Goal: Task Accomplishment & Management: Manage account settings

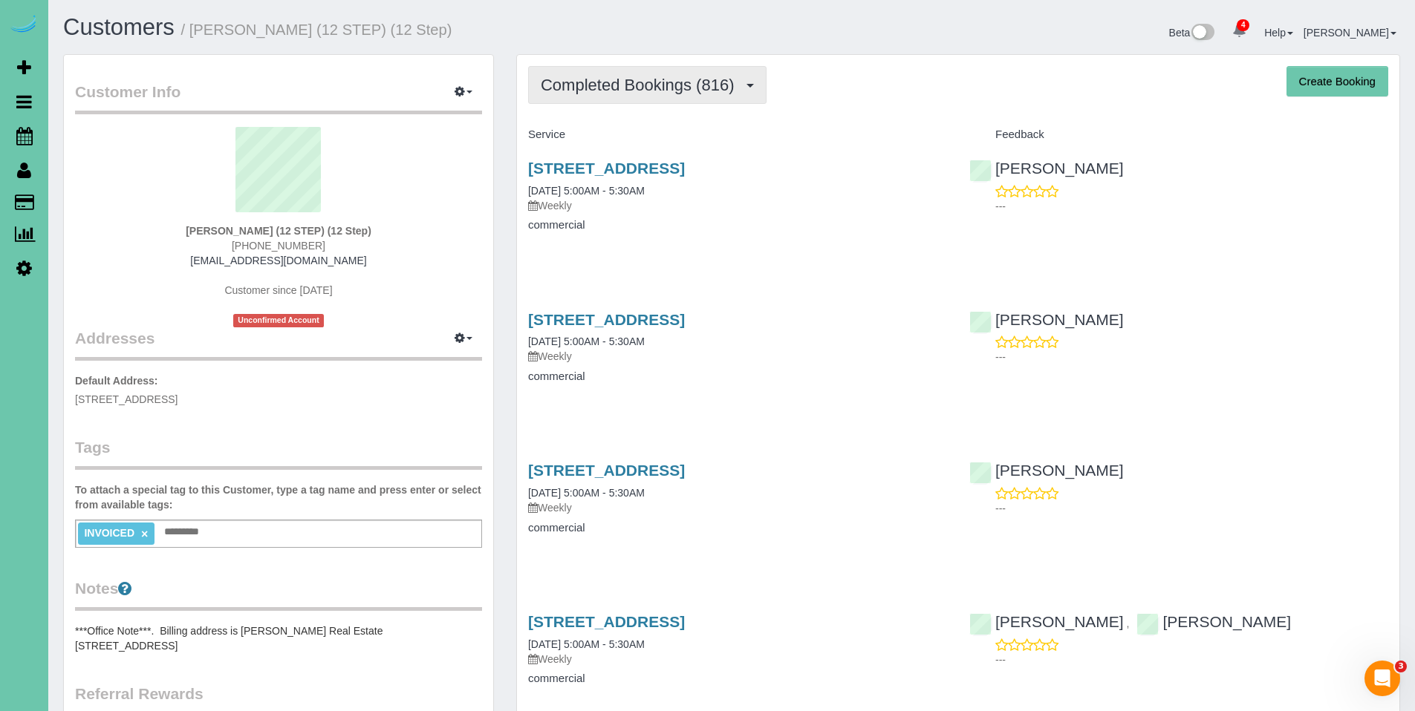
click at [656, 88] on span "Completed Bookings (816)" at bounding box center [641, 85] width 201 height 19
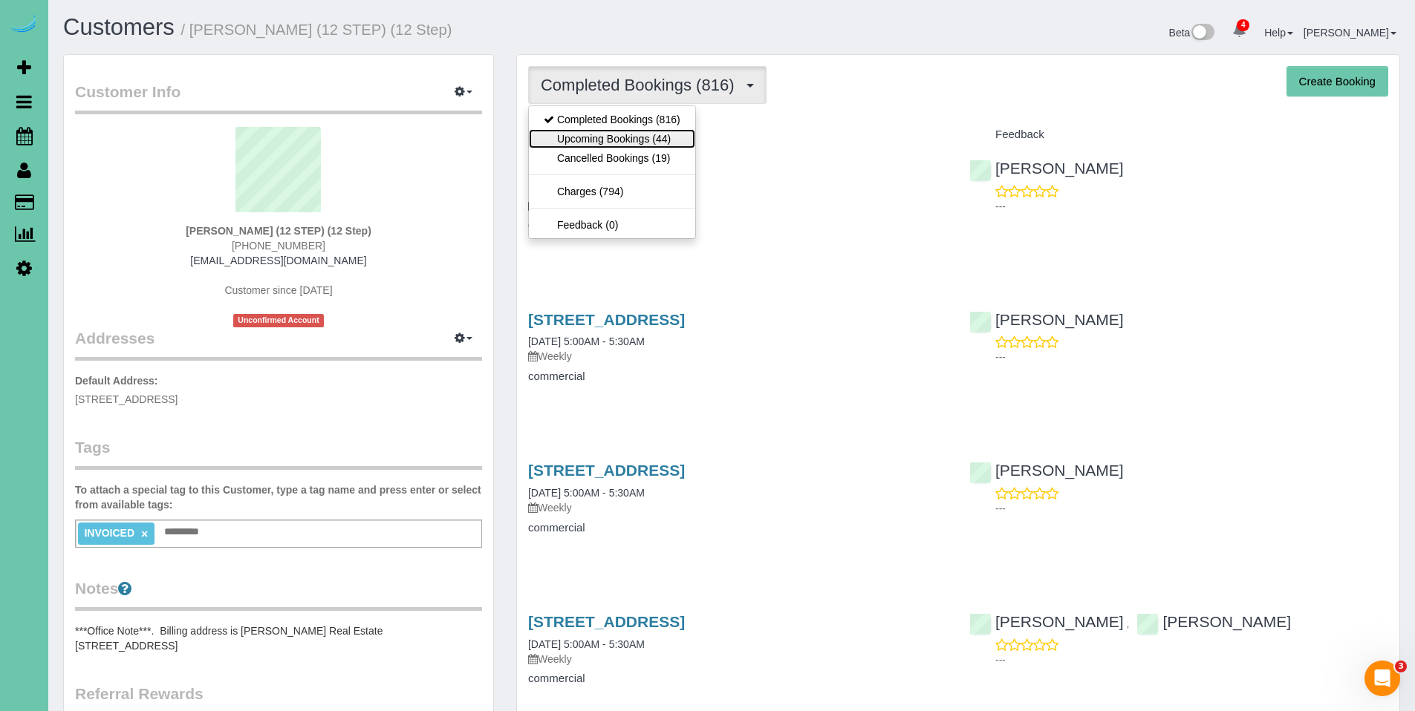
click at [626, 135] on link "Upcoming Bookings (44)" at bounding box center [612, 138] width 166 height 19
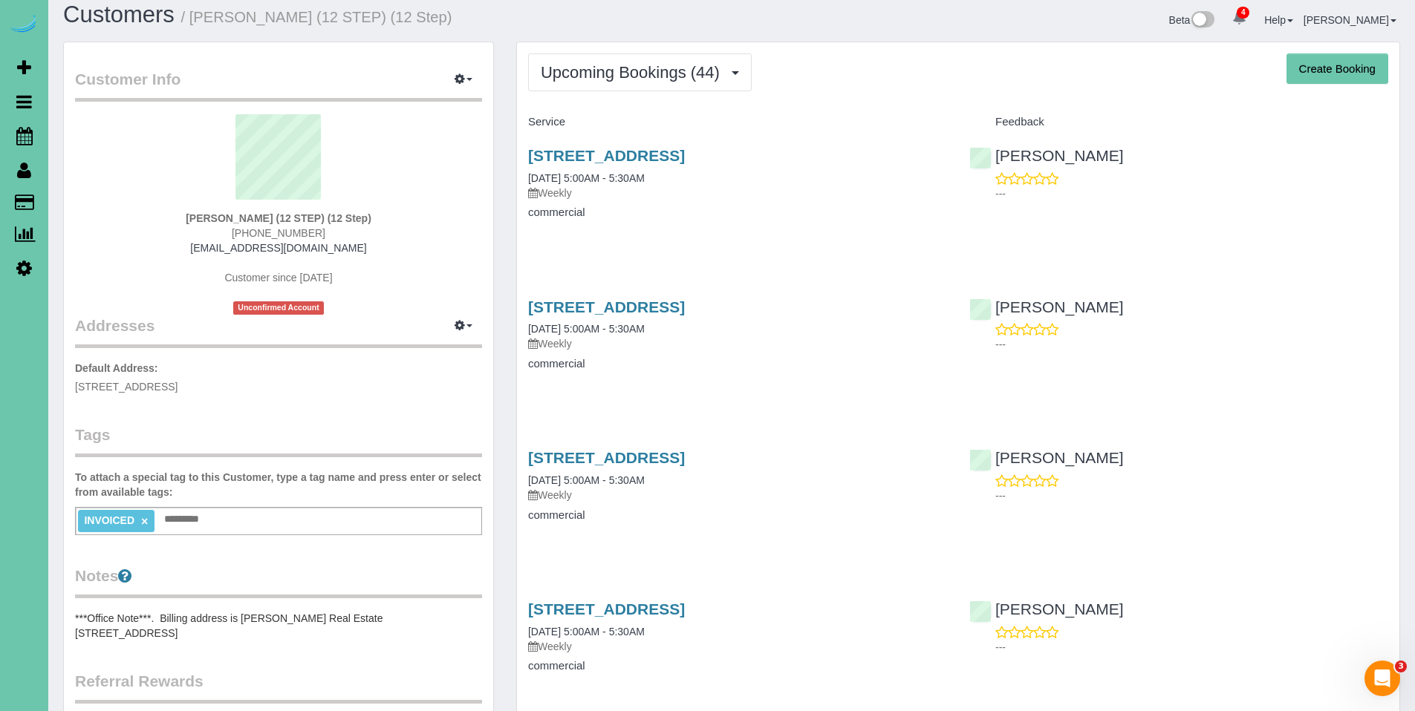
scroll to position [13, 0]
click at [633, 71] on span "Upcoming Bookings (44)" at bounding box center [634, 71] width 186 height 19
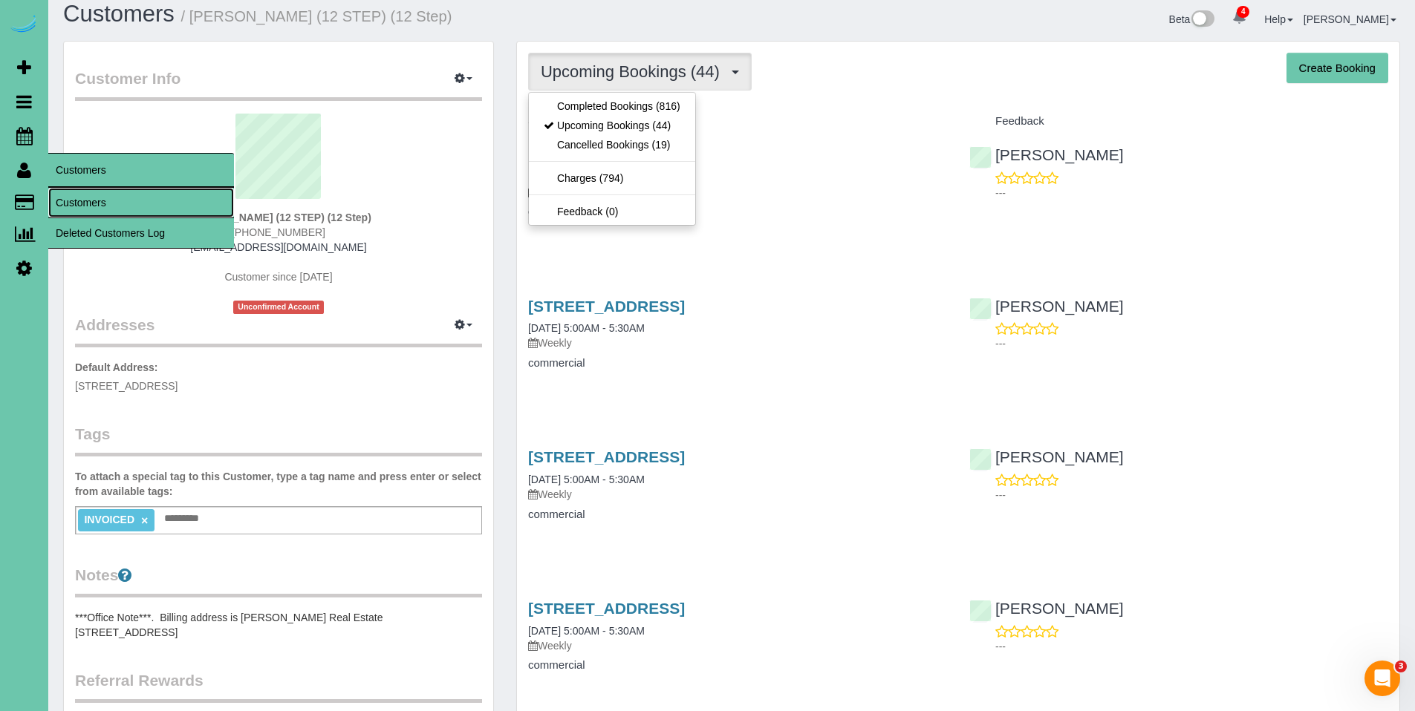
click at [85, 201] on link "Customers" at bounding box center [141, 203] width 186 height 30
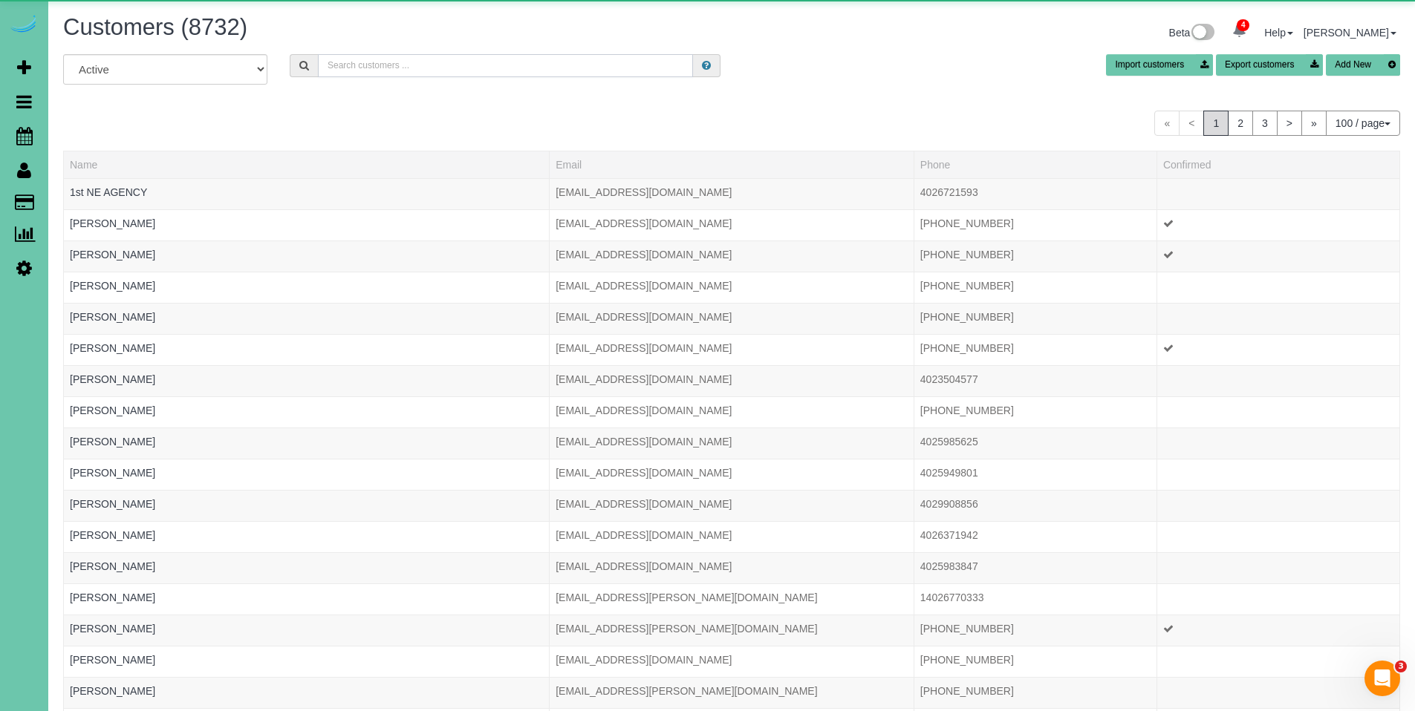
click at [437, 65] on input "text" at bounding box center [505, 65] width 375 height 23
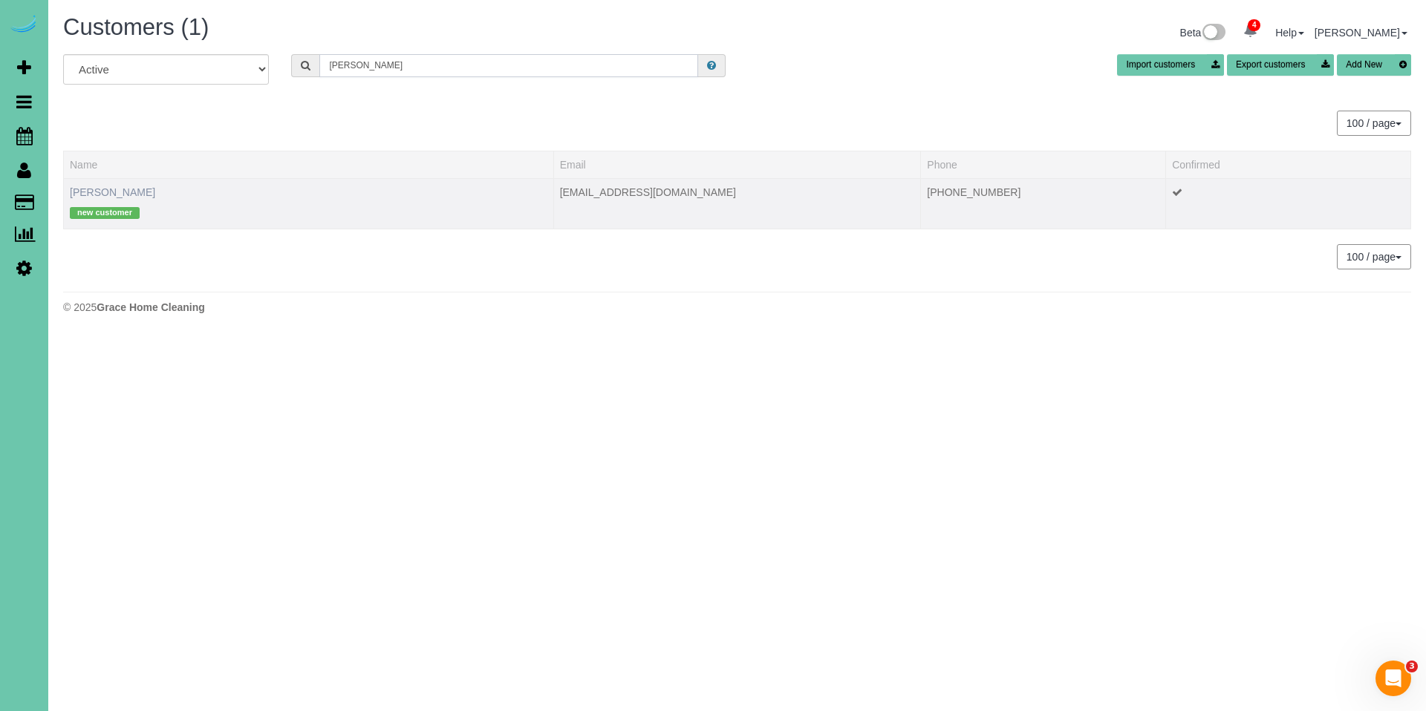
type input "[PERSON_NAME]"
click at [105, 192] on link "[PERSON_NAME]" at bounding box center [112, 192] width 85 height 12
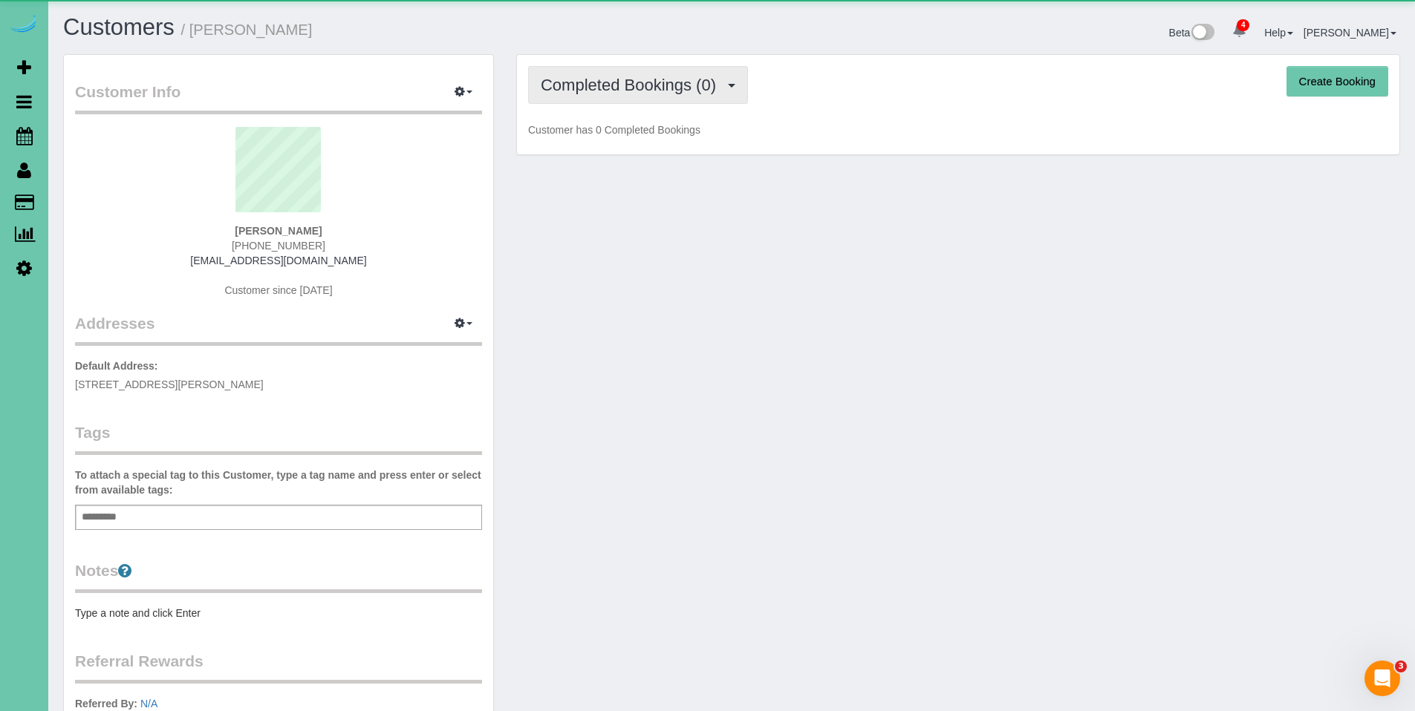
click at [602, 85] on span "Completed Bookings (0)" at bounding box center [632, 85] width 183 height 19
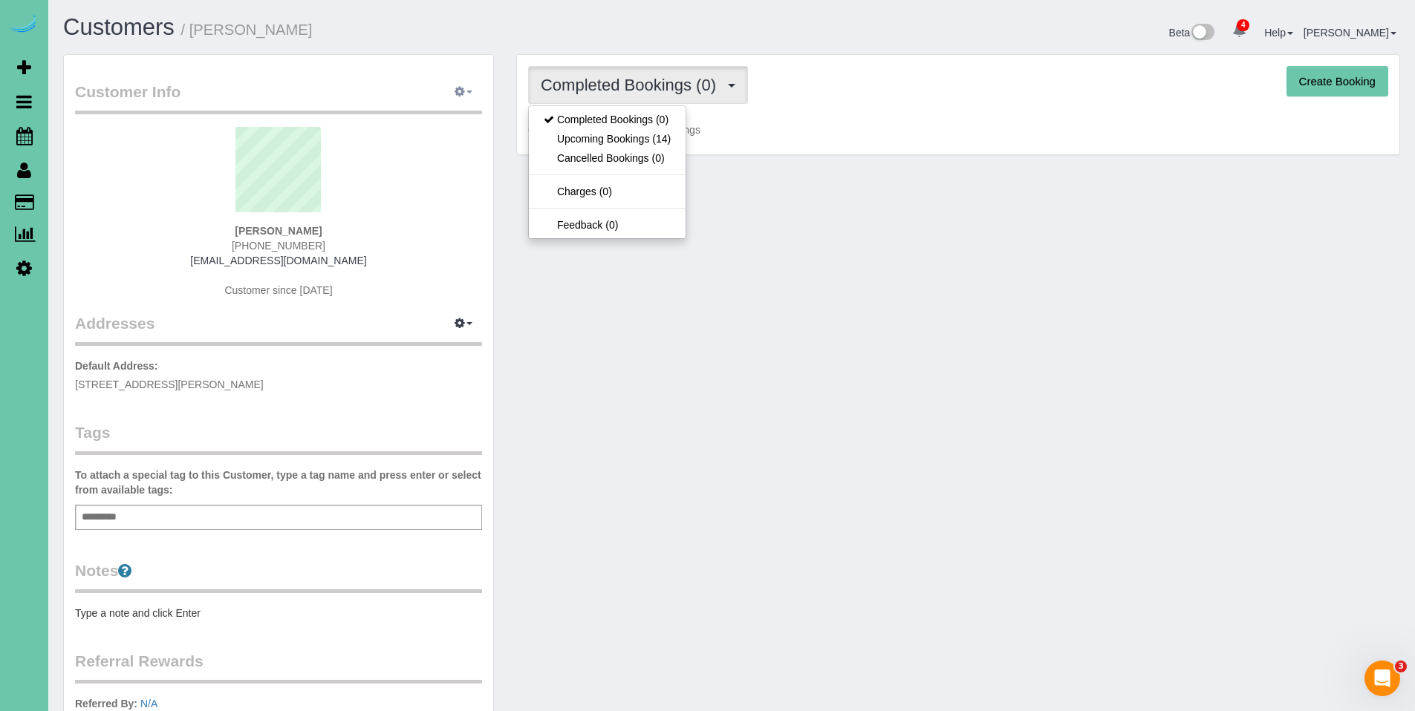
click at [468, 91] on span "button" at bounding box center [469, 92] width 6 height 3
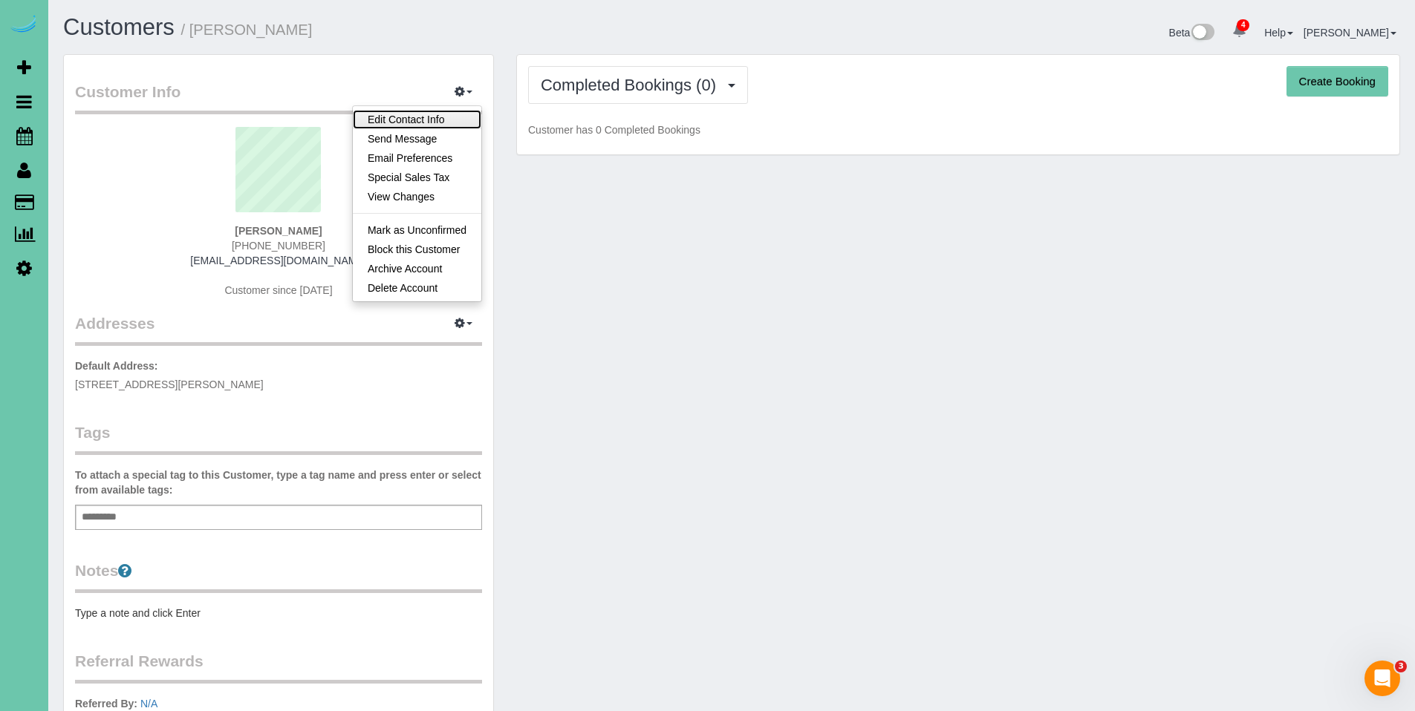
click at [403, 118] on link "Edit Contact Info" at bounding box center [417, 119] width 128 height 19
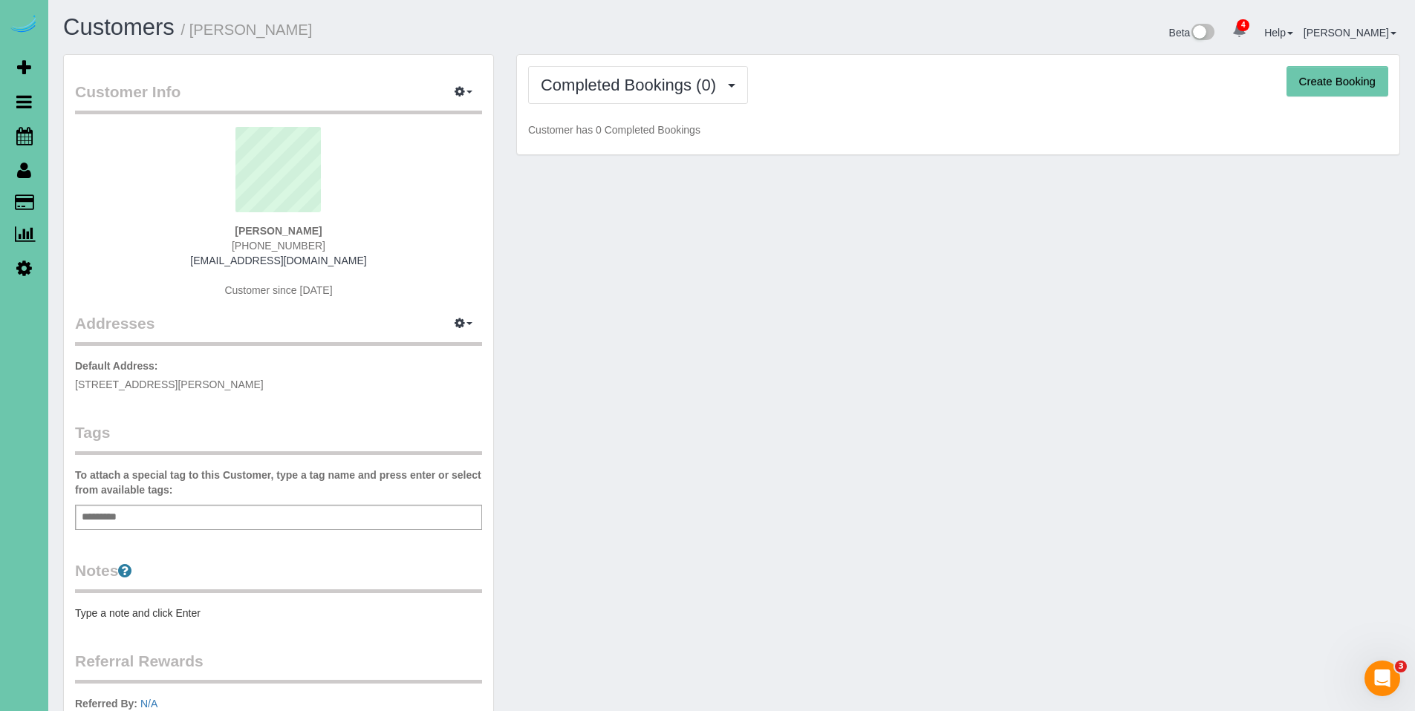
select select "NE"
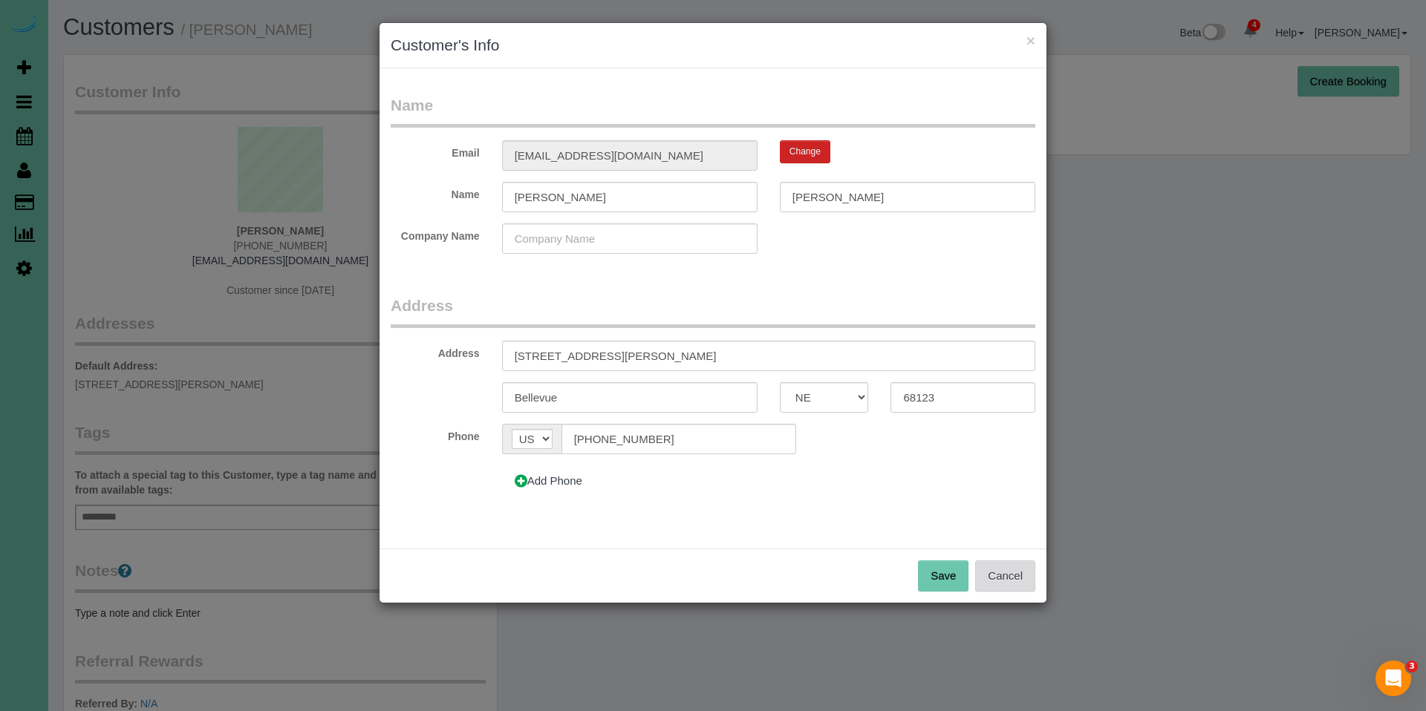
click at [1010, 578] on button "Cancel" at bounding box center [1005, 576] width 60 height 31
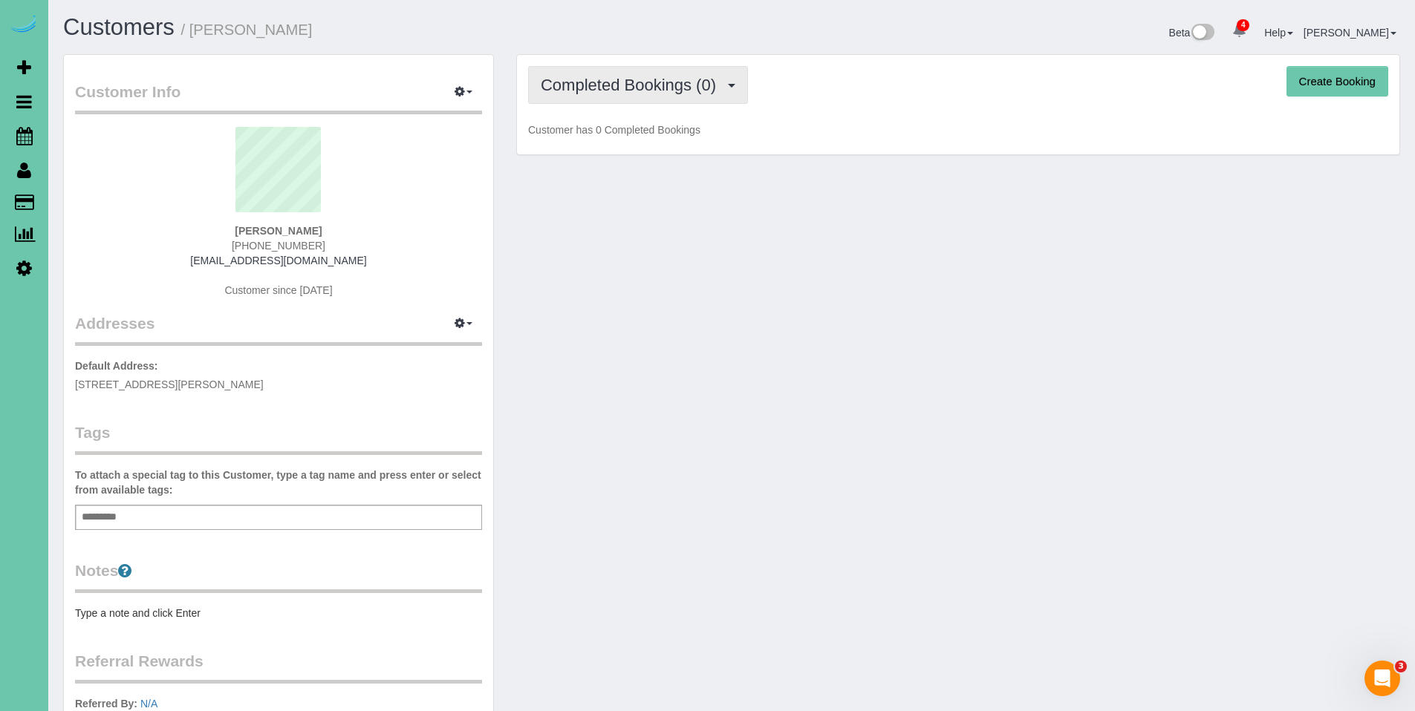
click at [603, 93] on span "Completed Bookings (0)" at bounding box center [632, 85] width 183 height 19
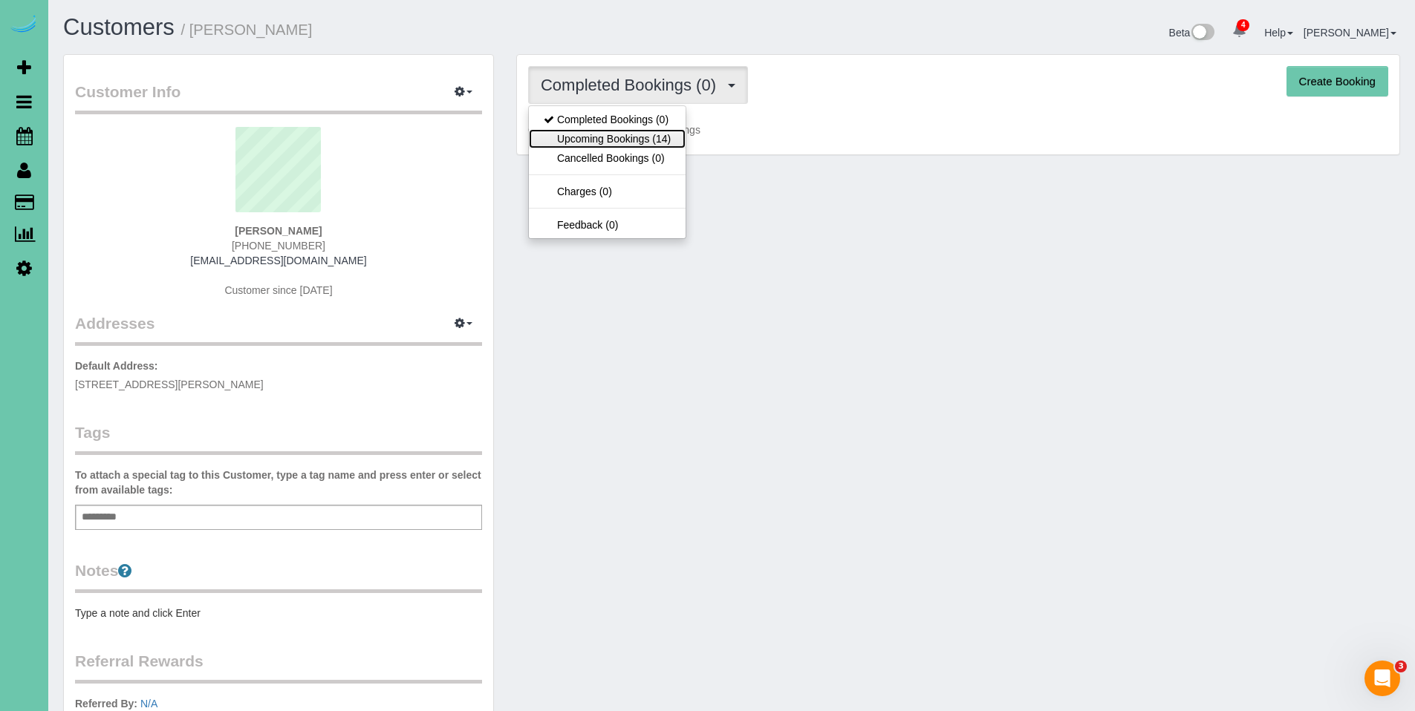
click at [599, 132] on link "Upcoming Bookings (14)" at bounding box center [607, 138] width 157 height 19
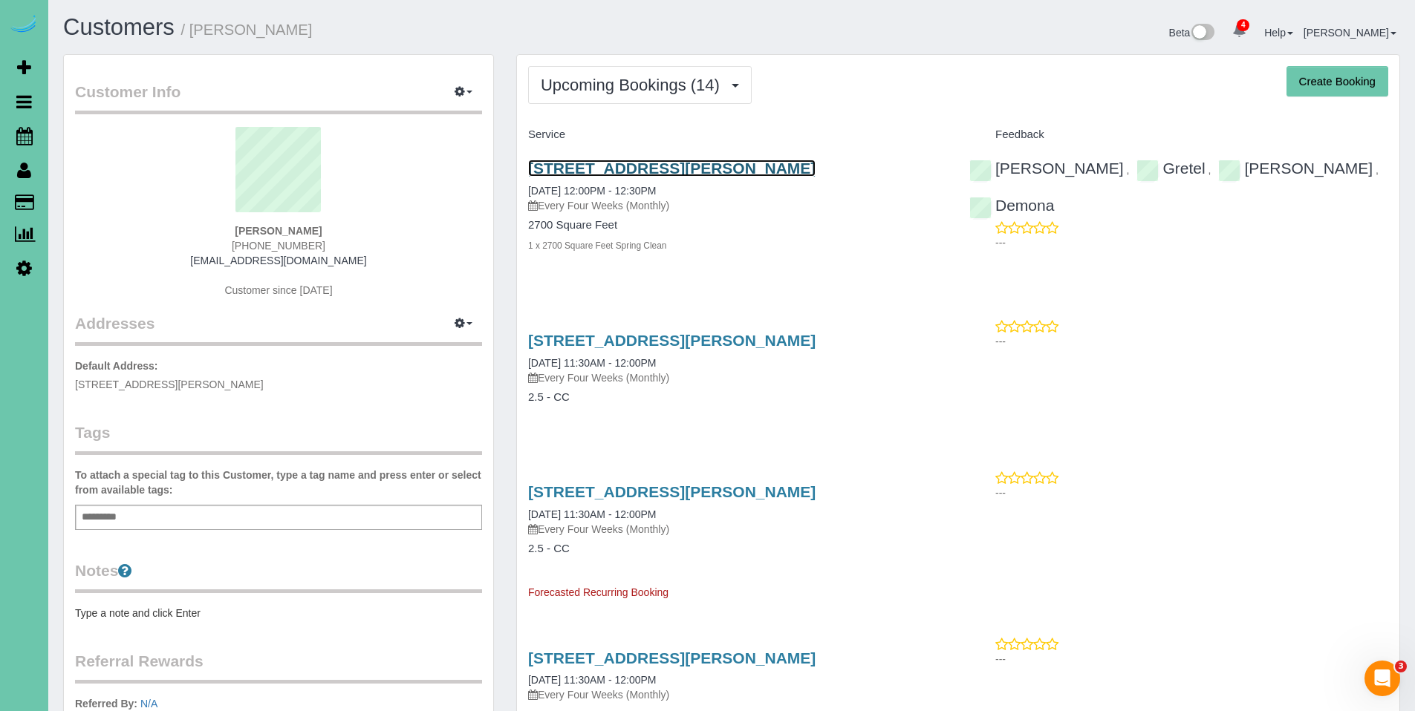
click at [580, 168] on link "3128 Chad Street, Bellevue, NE 68123" at bounding box center [671, 168] width 287 height 17
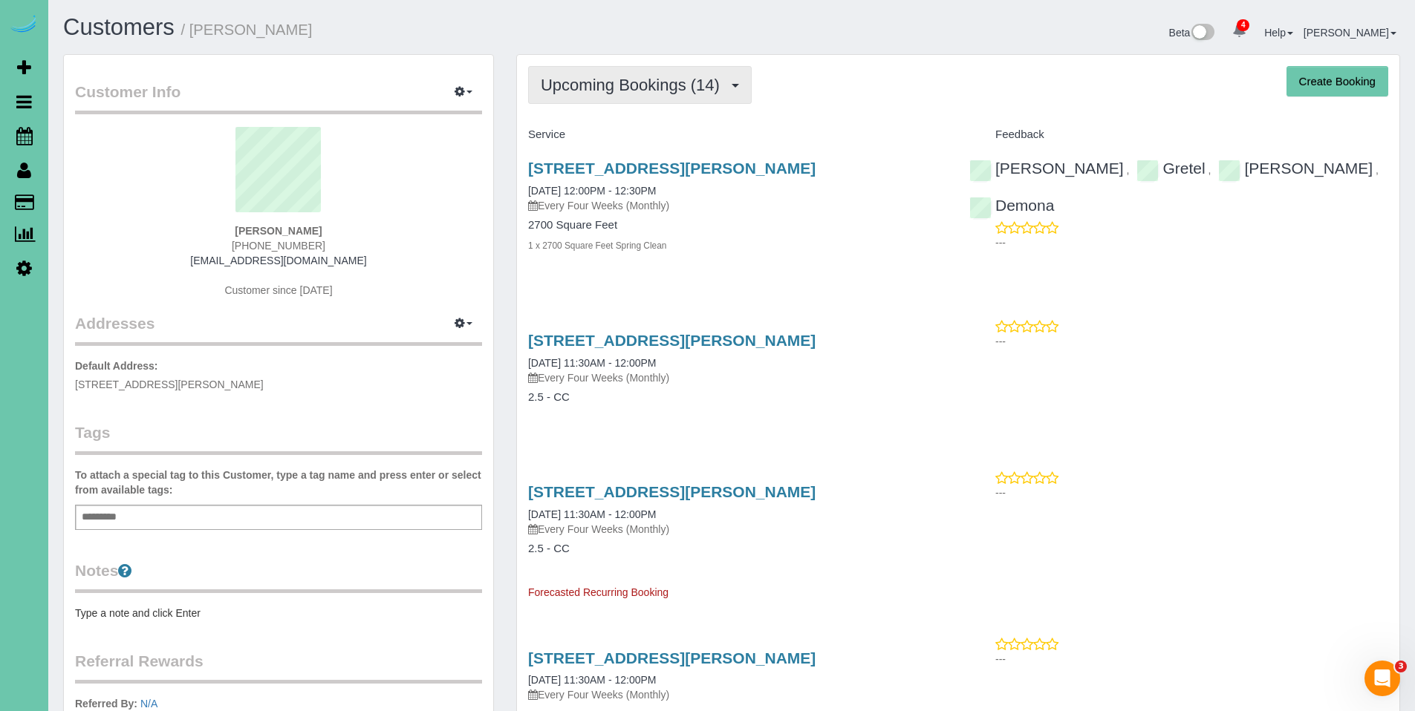
click at [583, 76] on span "Upcoming Bookings (14)" at bounding box center [634, 85] width 186 height 19
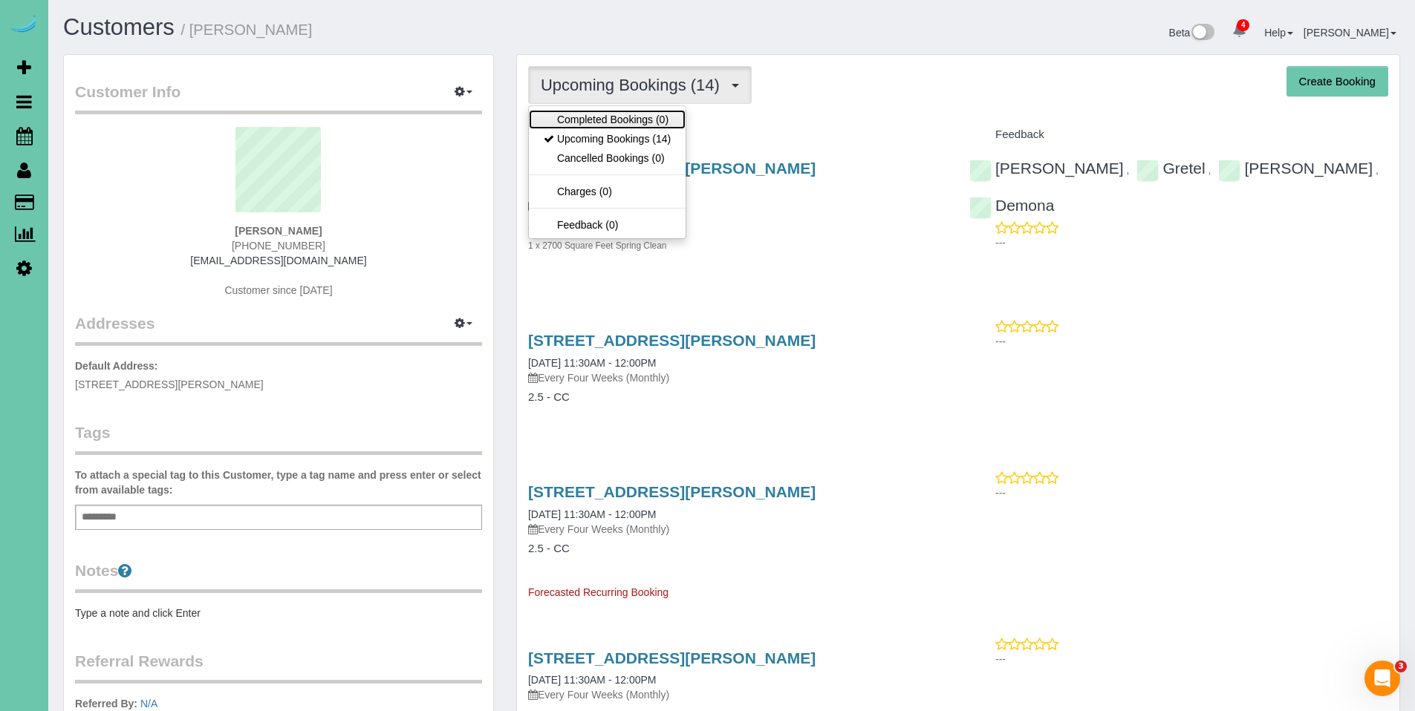
click at [606, 118] on link "Completed Bookings (0)" at bounding box center [607, 119] width 157 height 19
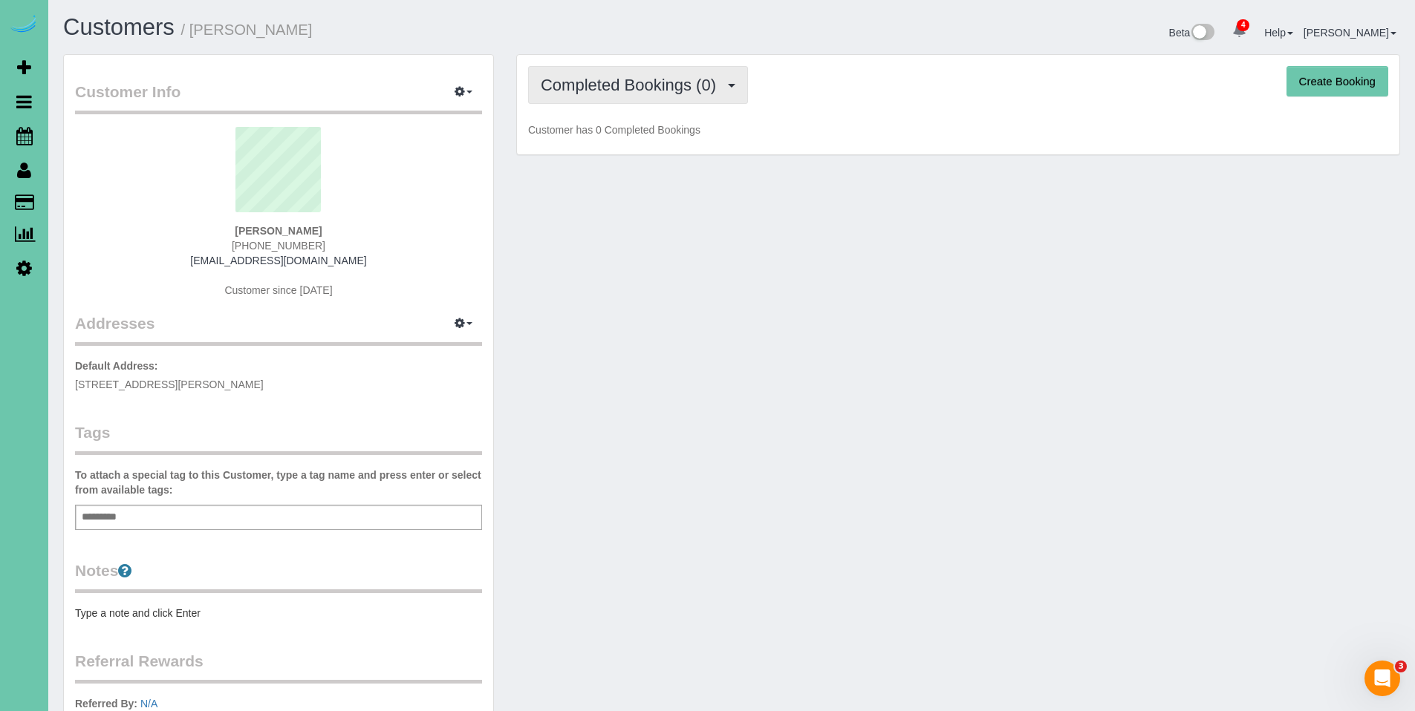
click at [597, 81] on span "Completed Bookings (0)" at bounding box center [632, 85] width 183 height 19
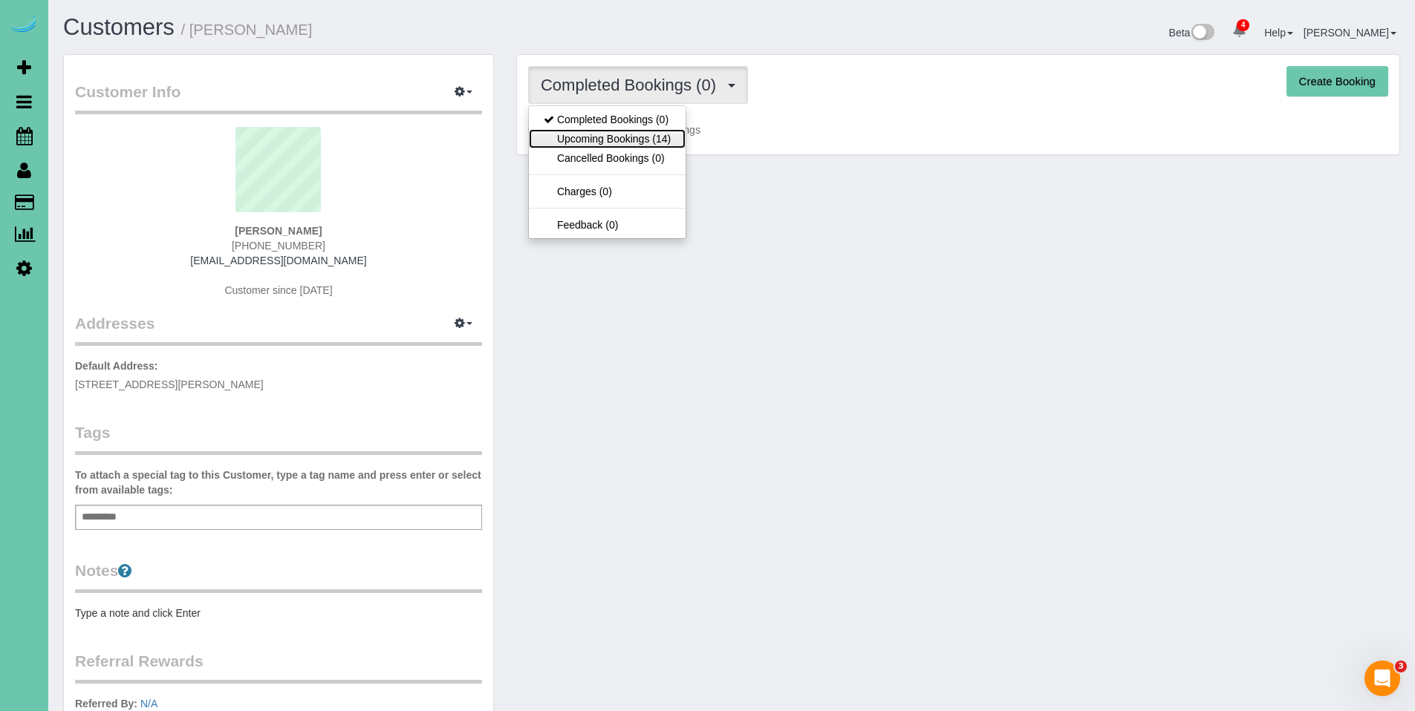
click at [606, 135] on link "Upcoming Bookings (14)" at bounding box center [607, 138] width 157 height 19
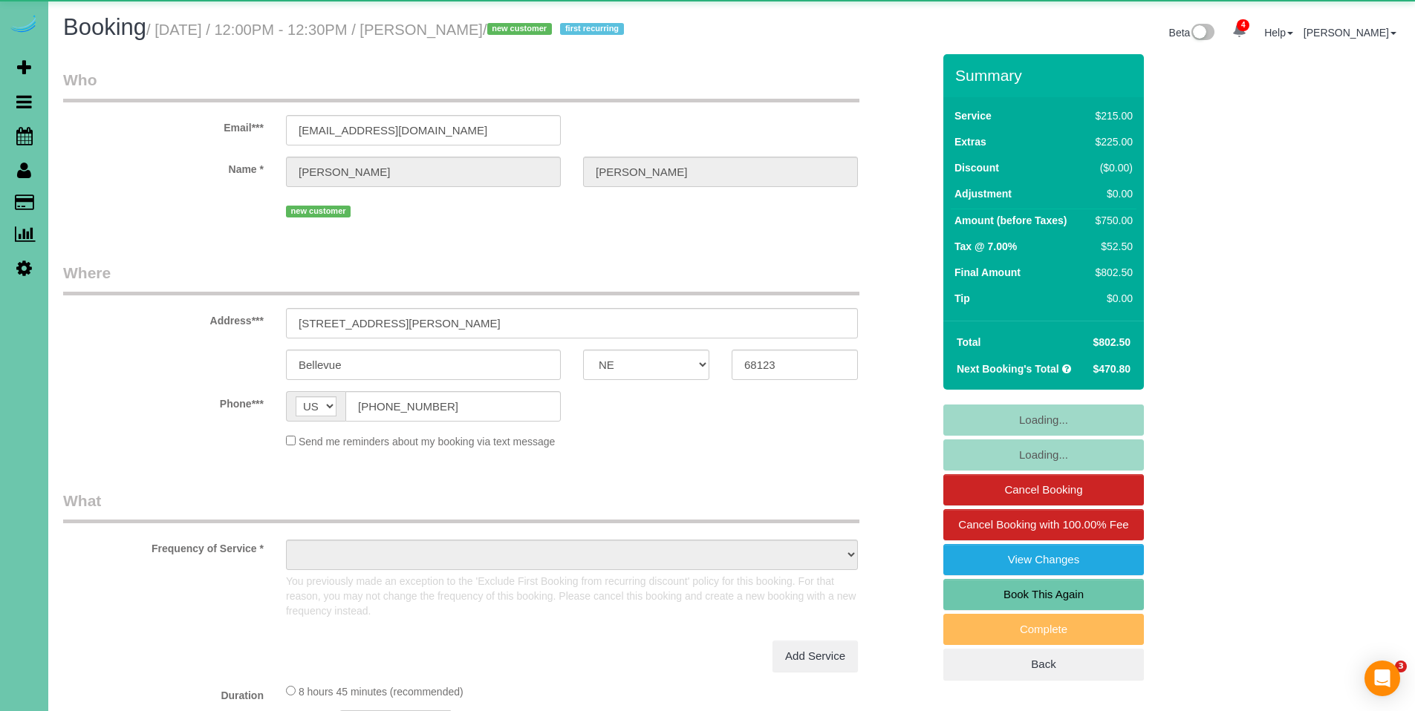
select select "NE"
select select "object:985"
select select "number:37"
select select "number:42"
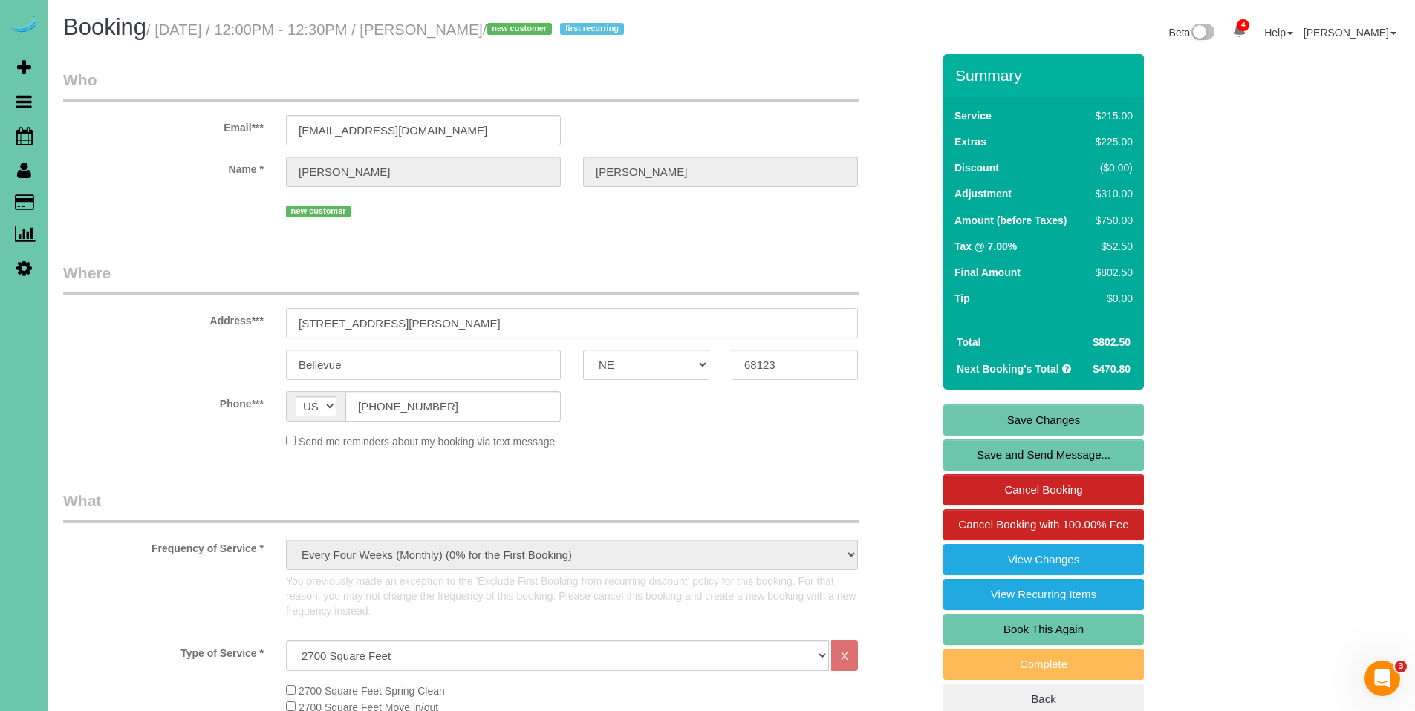
click at [319, 325] on input "[STREET_ADDRESS][PERSON_NAME]" at bounding box center [572, 323] width 572 height 30
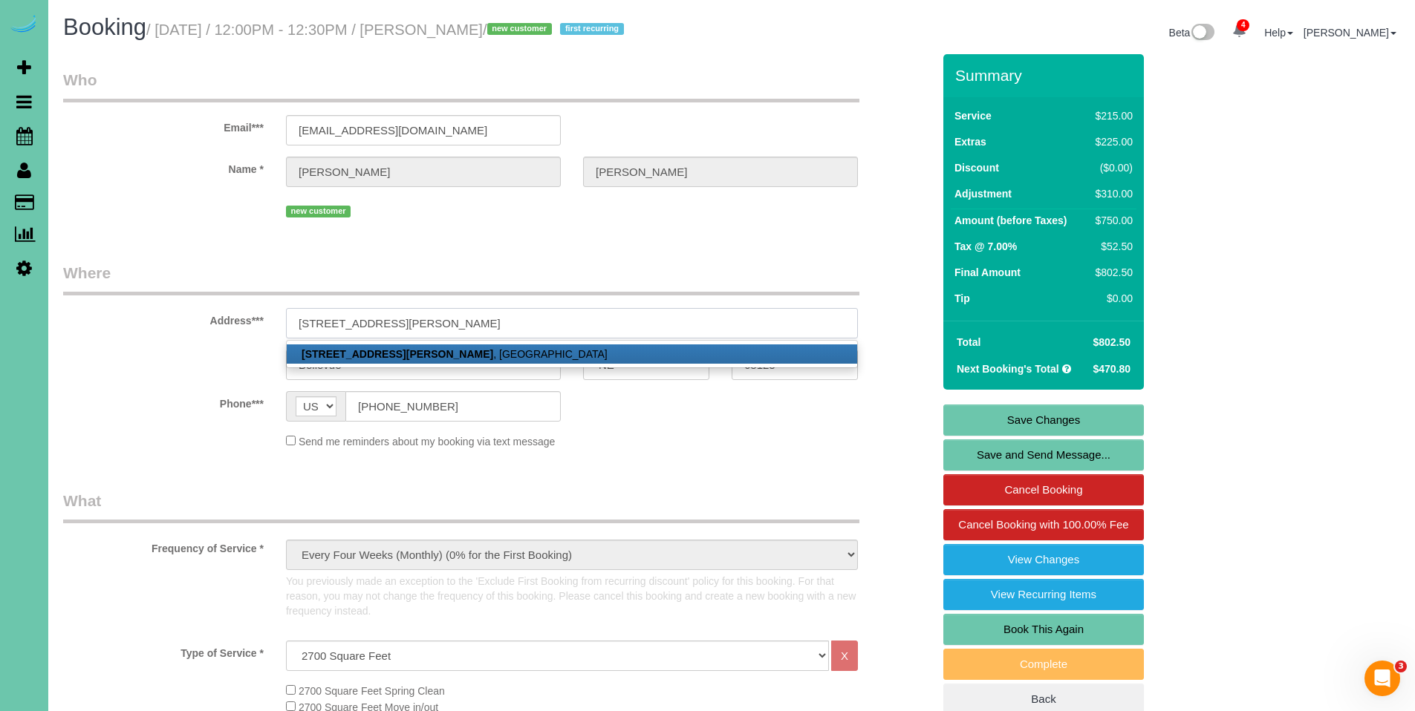
type input "[STREET_ADDRESS][PERSON_NAME]"
click at [1055, 420] on link "Save Changes" at bounding box center [1043, 420] width 201 height 31
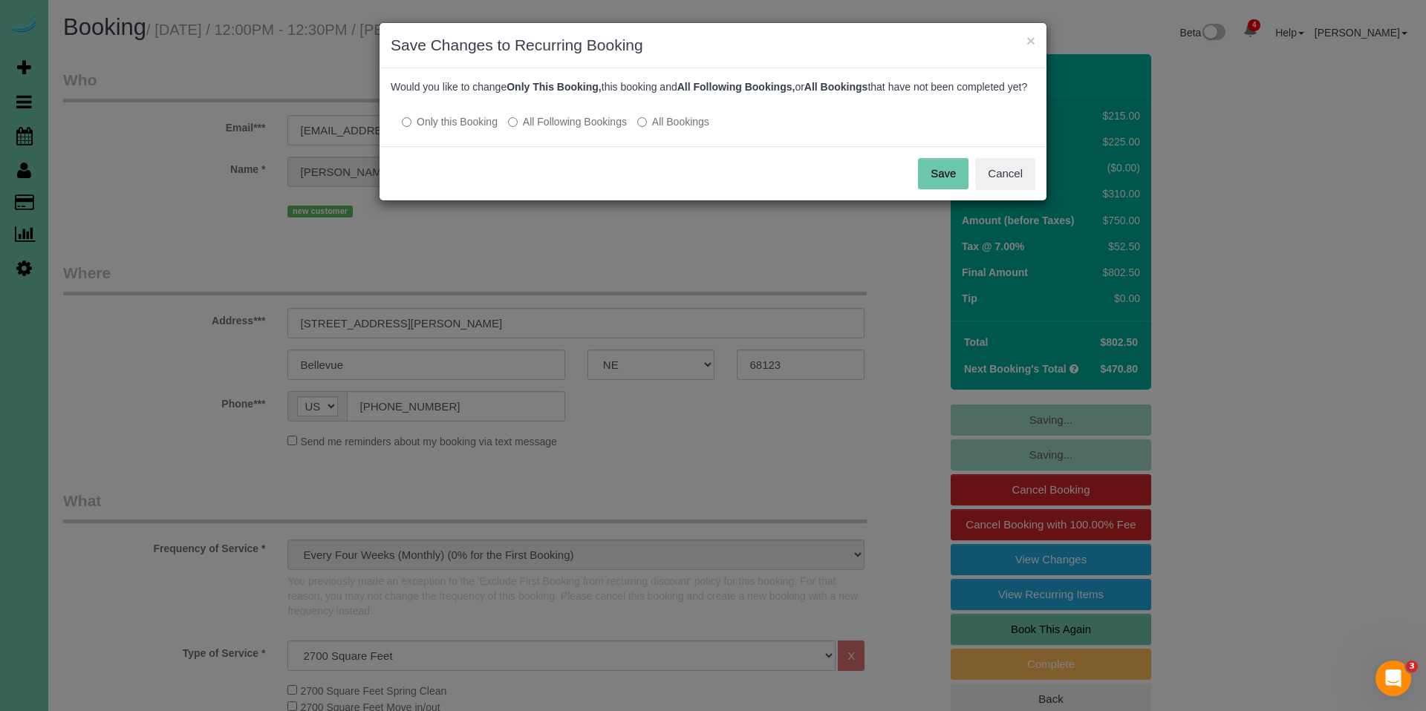
click at [537, 129] on label "All Following Bookings" at bounding box center [567, 121] width 119 height 15
click at [942, 189] on button "Save" at bounding box center [943, 173] width 50 height 31
